Goal: Transaction & Acquisition: Purchase product/service

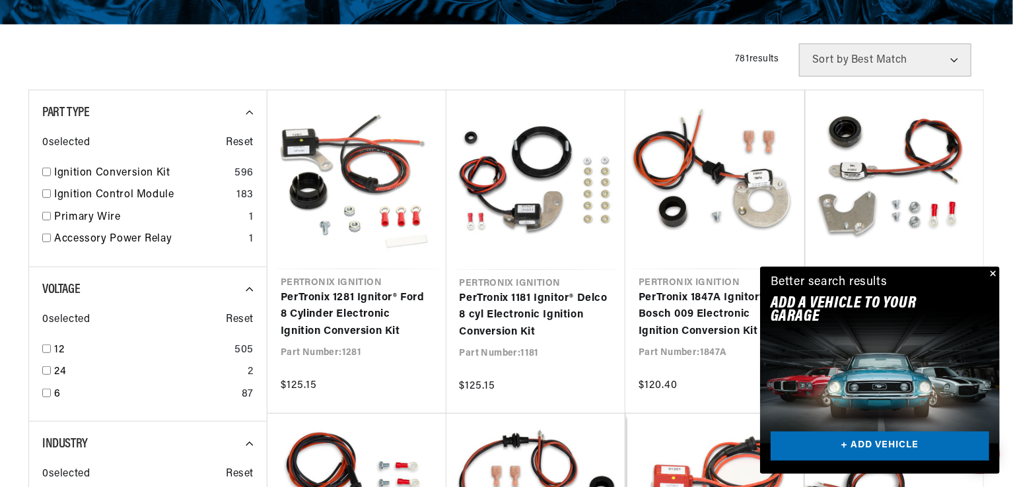
click at [990, 276] on button "Close" at bounding box center [992, 275] width 16 height 16
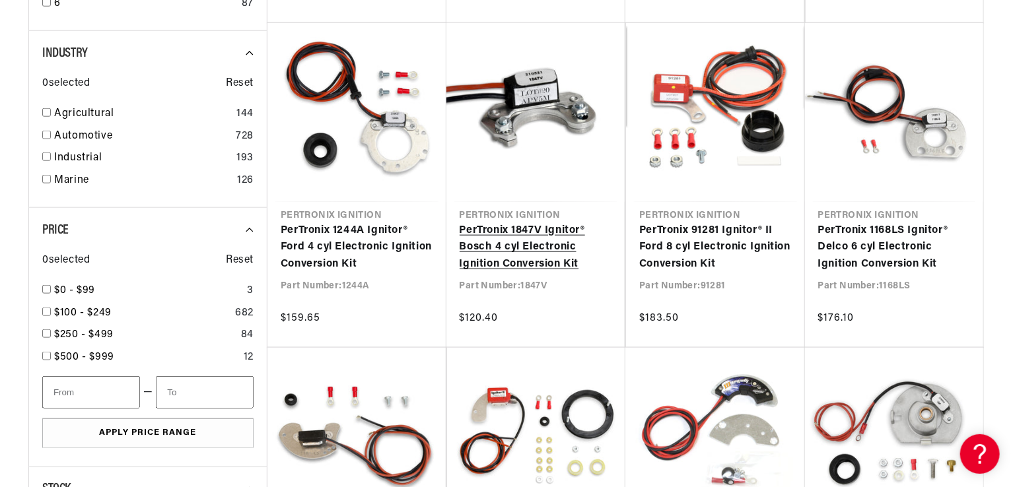
scroll to position [0, 400]
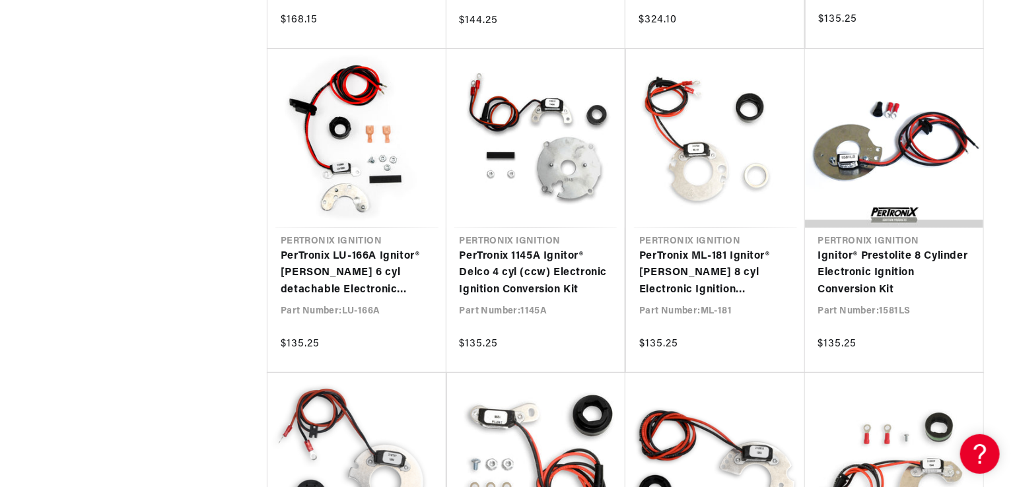
scroll to position [2707, 0]
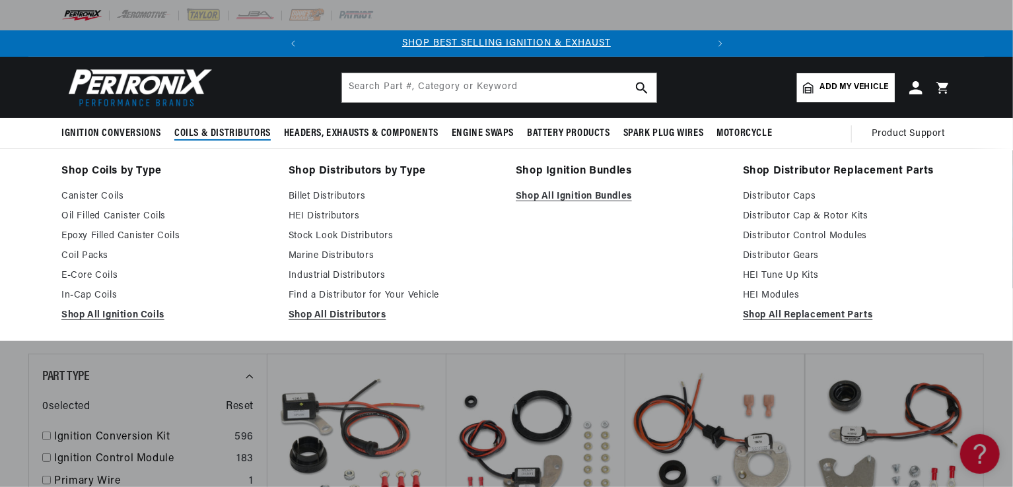
click at [216, 133] on span "Coils & Distributors" at bounding box center [222, 134] width 96 height 14
click at [254, 131] on span "Coils & Distributors" at bounding box center [222, 134] width 96 height 14
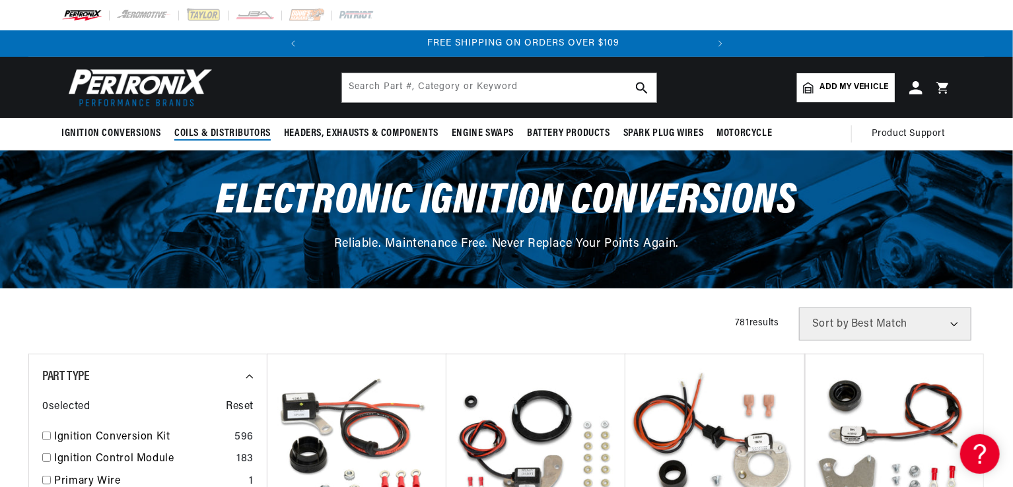
scroll to position [0, 400]
click at [254, 131] on span "Coils & Distributors" at bounding box center [222, 134] width 96 height 14
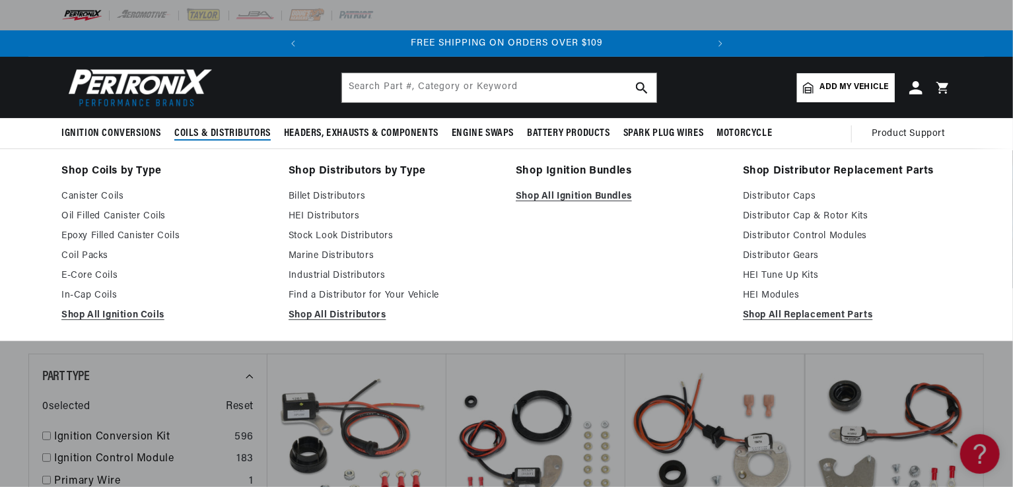
click at [254, 131] on span "Coils & Distributors" at bounding box center [222, 134] width 96 height 14
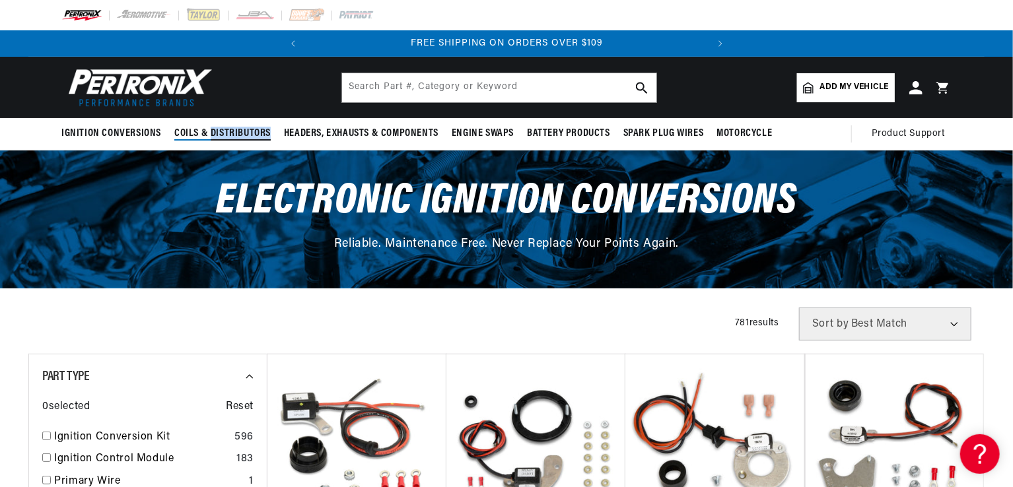
click at [254, 131] on span "Coils & Distributors" at bounding box center [222, 134] width 96 height 14
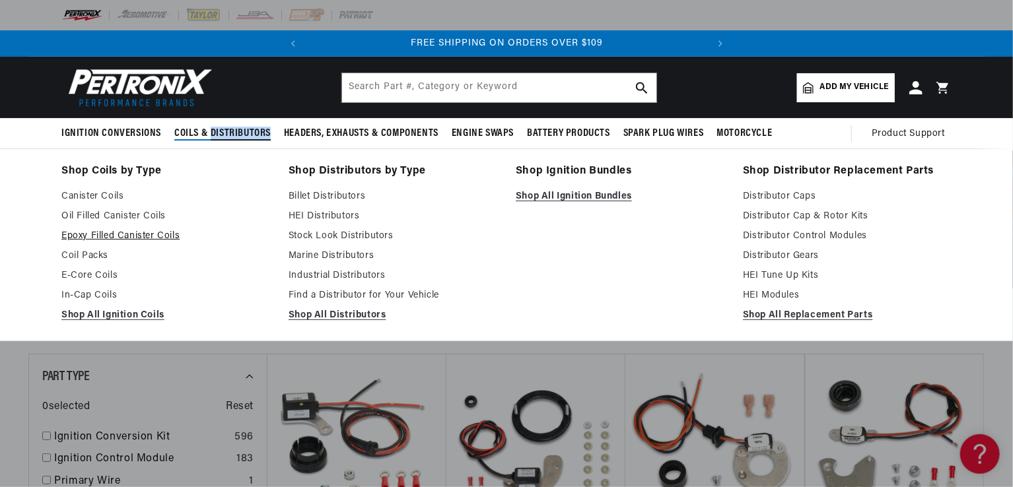
click at [102, 232] on link "Epoxy Filled Canister Coils" at bounding box center [165, 236] width 209 height 16
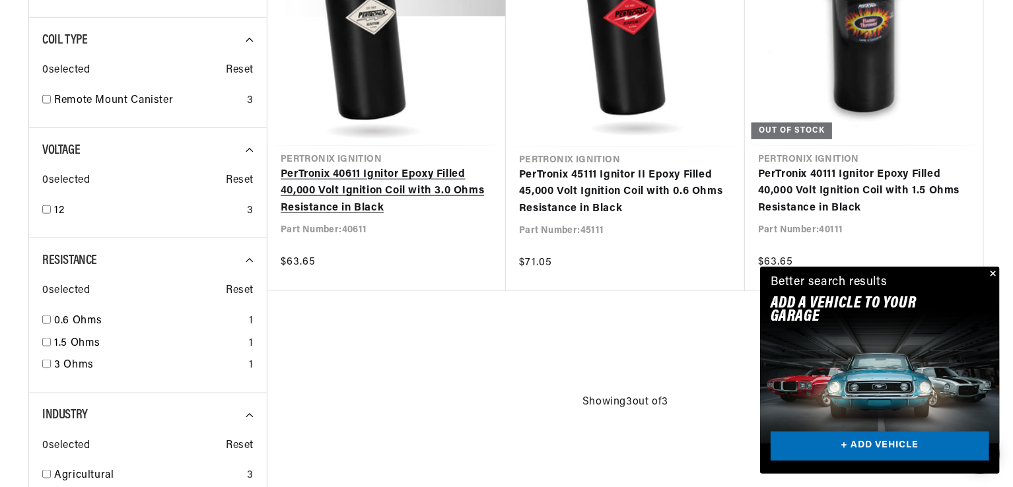
scroll to position [0, 400]
click at [396, 186] on link "PerTronix 40611 Ignitor Epoxy Filled 40,000 Volt Ignition Coil with 3.0 Ohms Re…" at bounding box center [387, 191] width 212 height 51
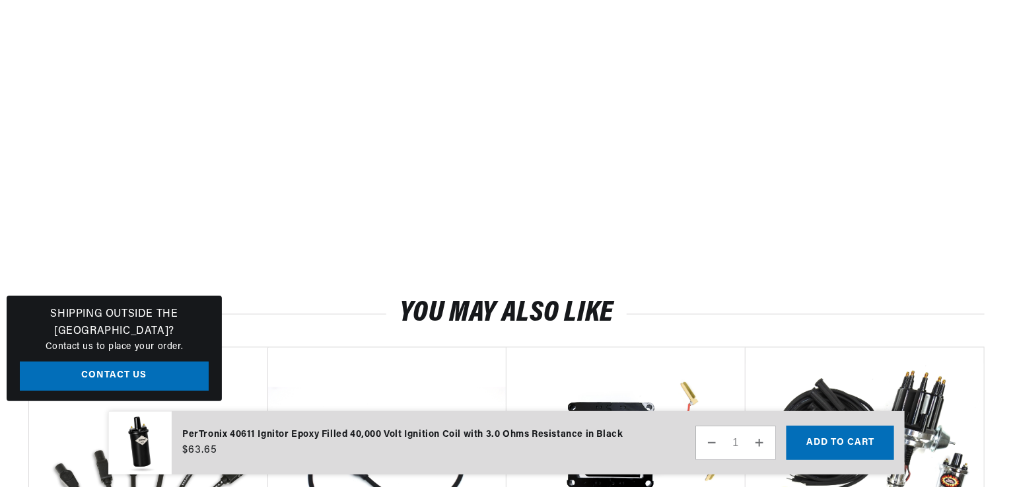
scroll to position [1324, 0]
